Goal: Task Accomplishment & Management: Complete application form

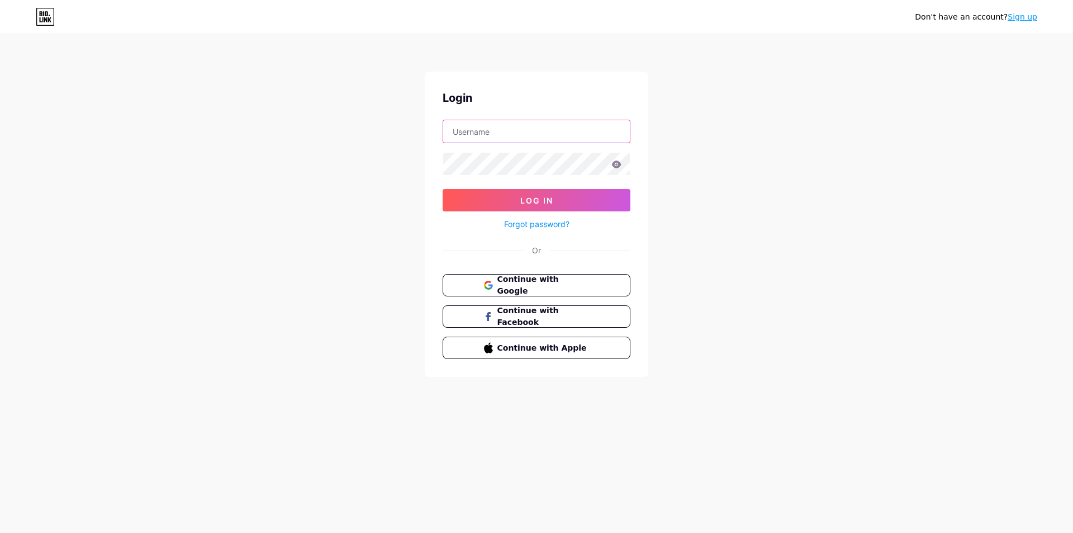
type input "[EMAIL_ADDRESS][DOMAIN_NAME]"
click at [1029, 15] on link "Sign up" at bounding box center [1023, 16] width 30 height 9
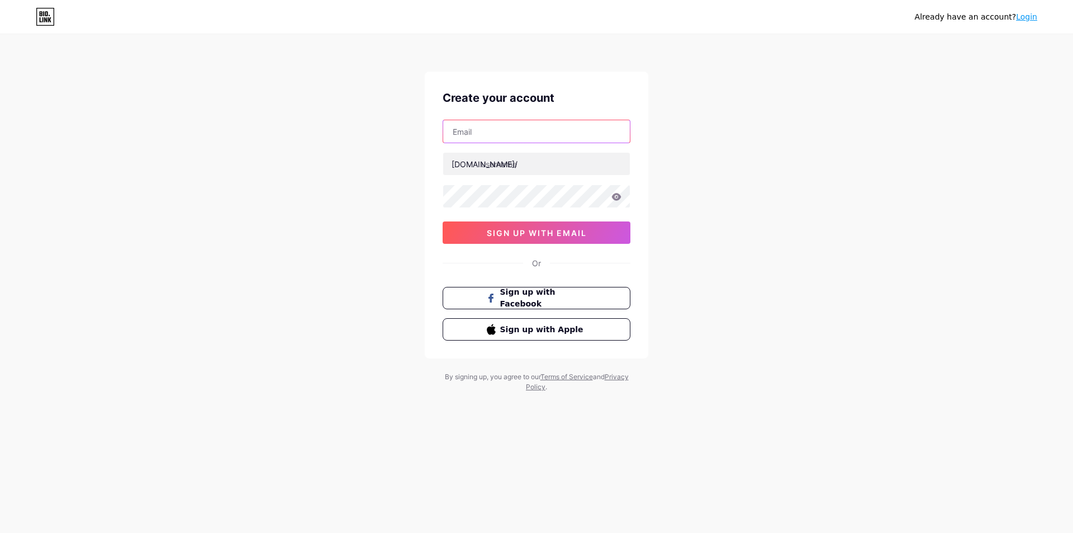
click at [510, 134] on input "text" at bounding box center [536, 131] width 187 height 22
type input "[EMAIL_ADDRESS][DOMAIN_NAME]"
click at [466, 157] on input "text" at bounding box center [536, 164] width 187 height 22
click at [551, 168] on input "text" at bounding box center [536, 164] width 187 height 22
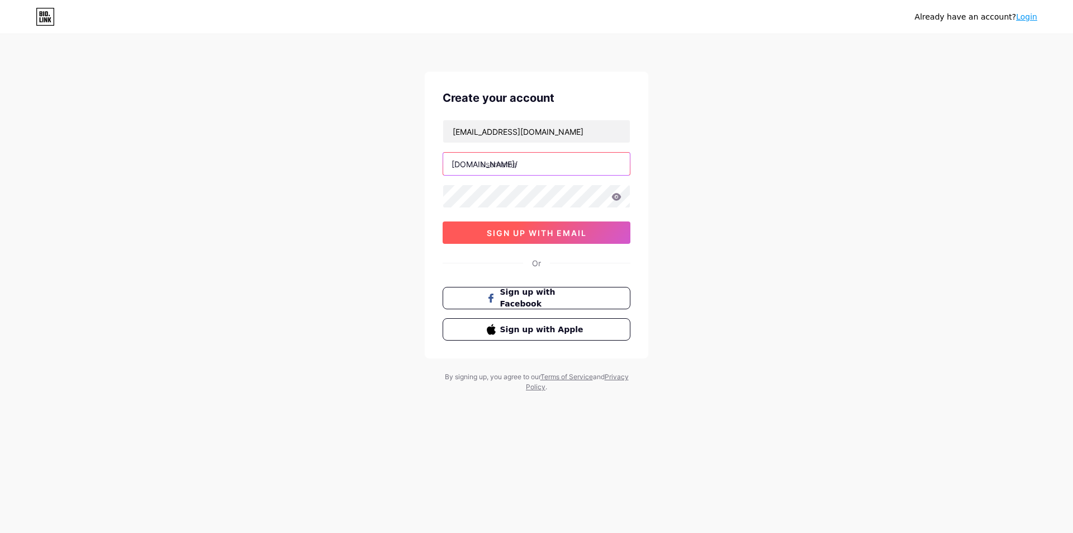
paste input "lashesfromhols"
type input "lashesfromhols"
click at [472, 236] on button "sign up with email" at bounding box center [537, 232] width 188 height 22
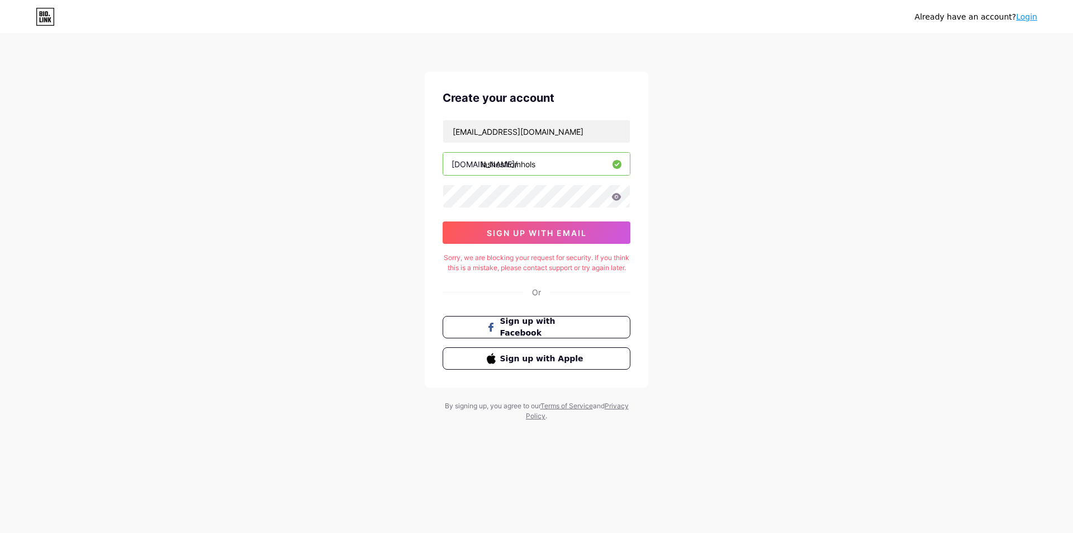
click at [708, 443] on div "Already have an account? Login Create your account [EMAIL_ADDRESS][DOMAIN_NAME]…" at bounding box center [536, 228] width 1073 height 457
click at [710, 428] on div "Already have an account? Login Create your account [EMAIL_ADDRESS][DOMAIN_NAME]…" at bounding box center [536, 228] width 1073 height 457
click at [713, 416] on div "Already have an account? Login Create your account [EMAIL_ADDRESS][DOMAIN_NAME]…" at bounding box center [536, 228] width 1073 height 457
drag, startPoint x: 712, startPoint y: 413, endPoint x: 712, endPoint y: 406, distance: 6.7
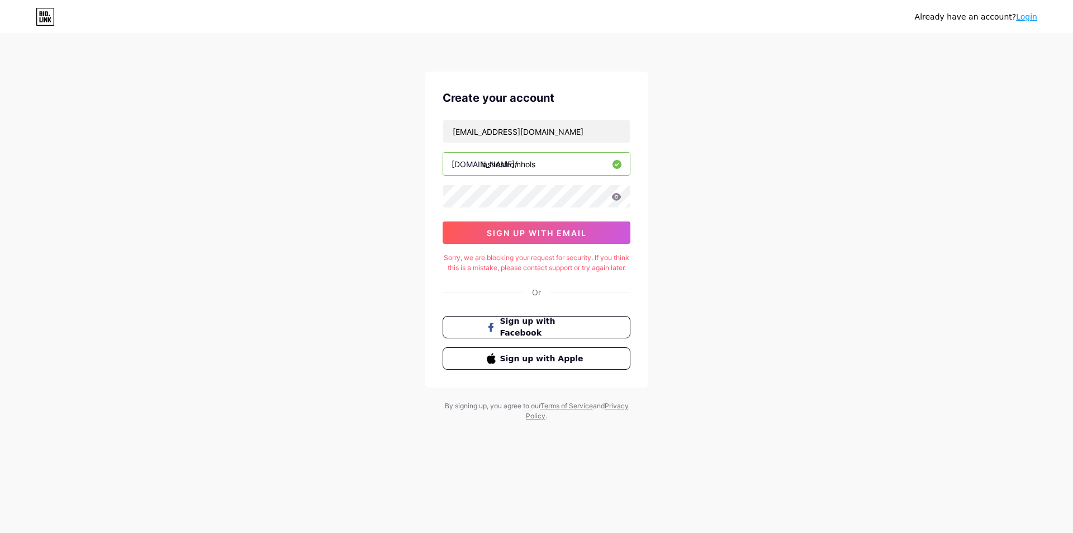
click at [712, 410] on div "Already have an account? Login Create your account [EMAIL_ADDRESS][DOMAIN_NAME]…" at bounding box center [536, 228] width 1073 height 457
click at [712, 406] on div "Already have an account? Login Create your account [EMAIL_ADDRESS][DOMAIN_NAME]…" at bounding box center [536, 228] width 1073 height 457
click at [708, 430] on div "Already have an account? Login Create your account [EMAIL_ADDRESS][DOMAIN_NAME]…" at bounding box center [536, 228] width 1073 height 457
click at [722, 416] on div "Already have an account? Login Create your account [EMAIL_ADDRESS][DOMAIN_NAME]…" at bounding box center [536, 228] width 1073 height 457
click at [772, 400] on div "Already have an account? Login Create your account [EMAIL_ADDRESS][DOMAIN_NAME]…" at bounding box center [536, 228] width 1073 height 457
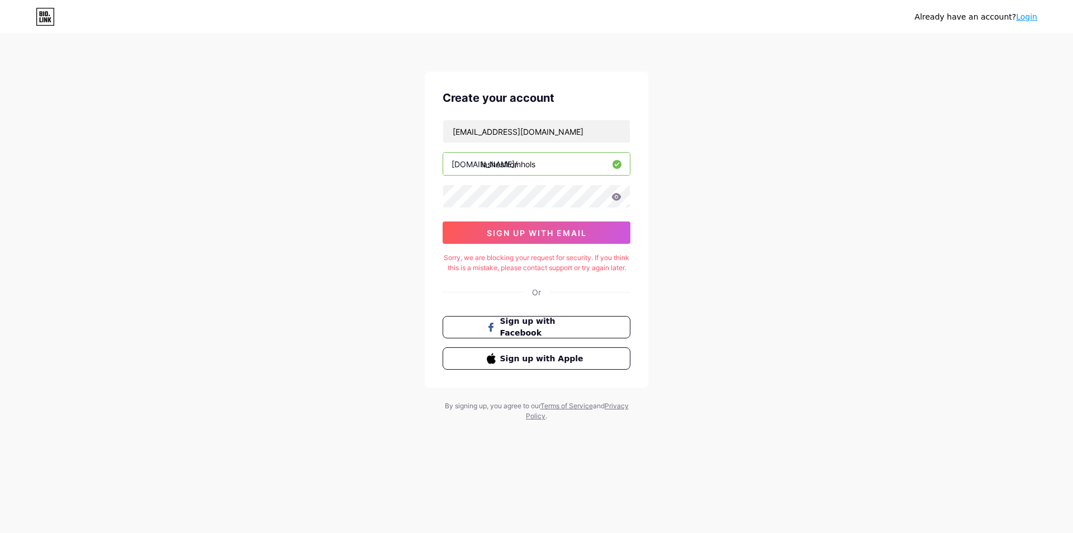
drag, startPoint x: 799, startPoint y: 281, endPoint x: 821, endPoint y: 289, distance: 23.9
click at [821, 289] on div "Already have an account? Login Create your account [EMAIL_ADDRESS][DOMAIN_NAME]…" at bounding box center [536, 228] width 1073 height 457
click at [695, 175] on div "Already have an account? Login Create your account [EMAIL_ADDRESS][DOMAIN_NAME]…" at bounding box center [536, 228] width 1073 height 457
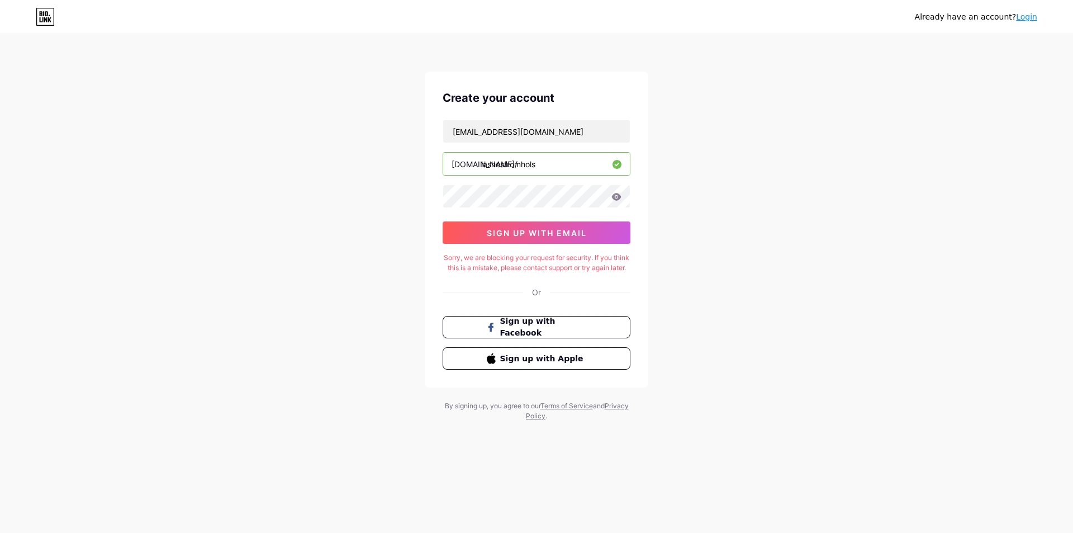
click at [695, 175] on div "Already have an account? Login Create your account [EMAIL_ADDRESS][DOMAIN_NAME]…" at bounding box center [536, 228] width 1073 height 457
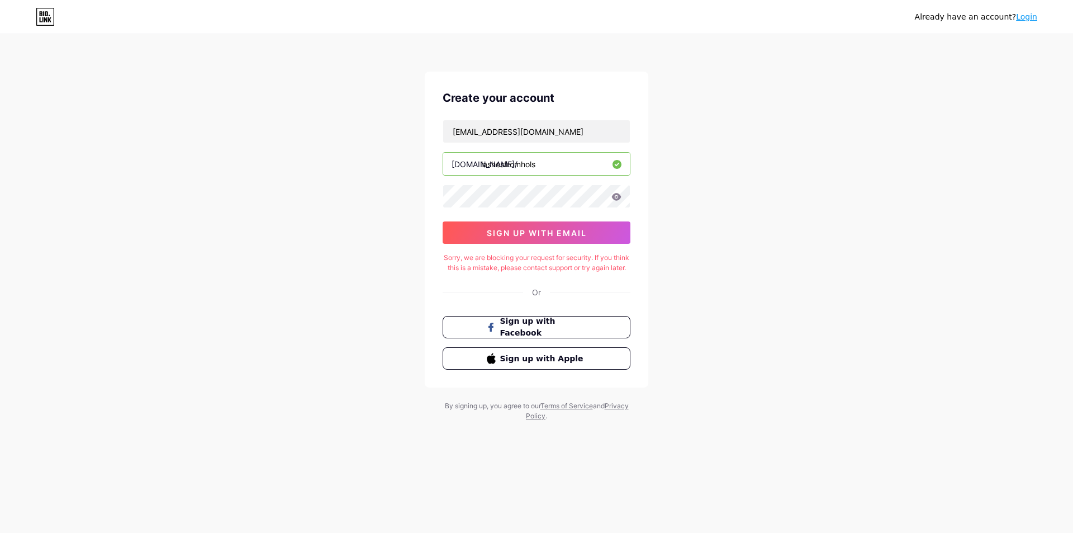
drag, startPoint x: 541, startPoint y: 279, endPoint x: 619, endPoint y: 273, distance: 78.4
click at [619, 273] on div "Sorry, we are blocking your request for security. If you think this is a mistak…" at bounding box center [537, 263] width 188 height 20
drag, startPoint x: 568, startPoint y: 279, endPoint x: 451, endPoint y: 252, distance: 120.0
click at [451, 252] on div "Create your account [EMAIL_ADDRESS][DOMAIN_NAME] [DOMAIN_NAME]/ lashesfromhols …" at bounding box center [537, 230] width 224 height 316
click at [573, 273] on div "Sorry, we are blocking your request for security. If you think this is a mistak…" at bounding box center [537, 263] width 188 height 20
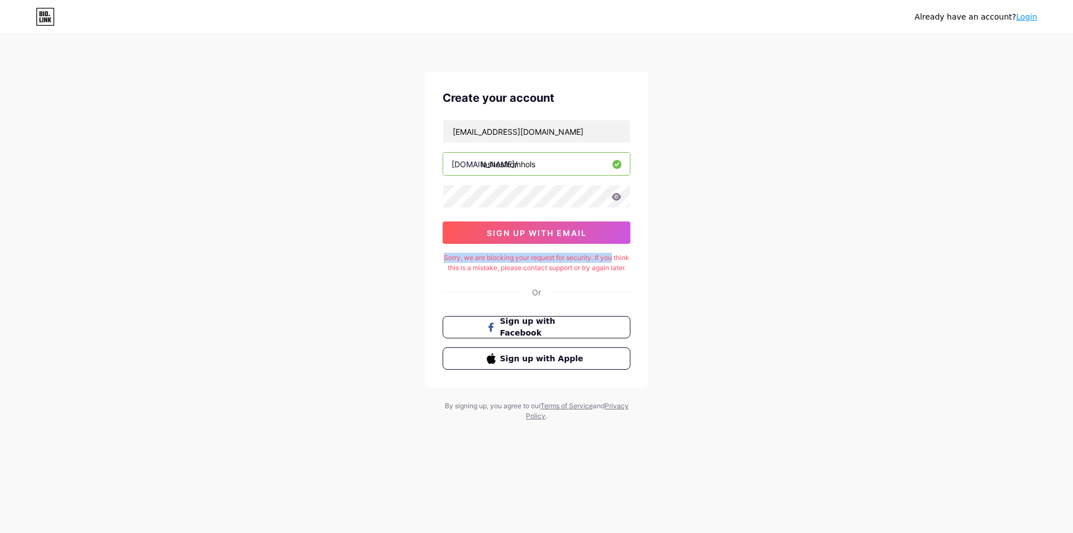
drag, startPoint x: 447, startPoint y: 253, endPoint x: 623, endPoint y: 260, distance: 175.6
click at [623, 260] on div "Sorry, we are blocking your request for security. If you think this is a mistak…" at bounding box center [537, 263] width 188 height 20
click at [601, 291] on div "Create your account [EMAIL_ADDRESS][DOMAIN_NAME] [DOMAIN_NAME]/ lashesfromhols …" at bounding box center [537, 230] width 224 height 316
drag, startPoint x: 538, startPoint y: 302, endPoint x: 565, endPoint y: 301, distance: 26.9
click at [565, 298] on div "Or" at bounding box center [537, 292] width 188 height 12
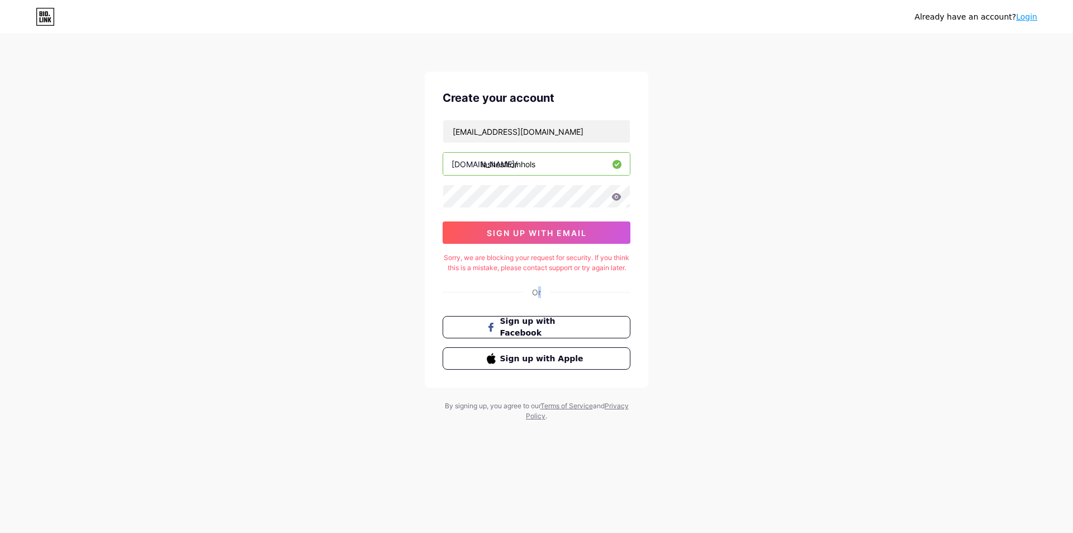
click at [565, 298] on div "Or" at bounding box center [537, 292] width 188 height 12
click at [711, 206] on div "Already have an account? Login Create your account [EMAIL_ADDRESS][DOMAIN_NAME]…" at bounding box center [536, 228] width 1073 height 457
